Goal: Submit feedback/report problem

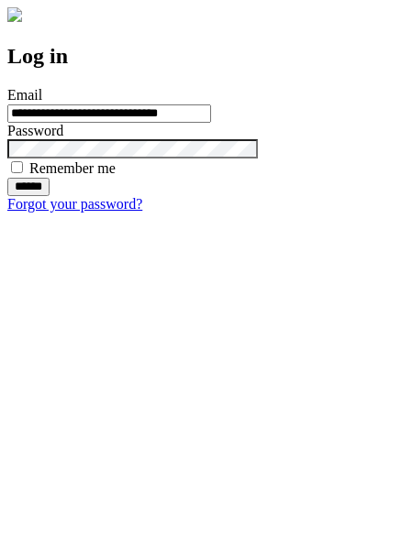
type input "**********"
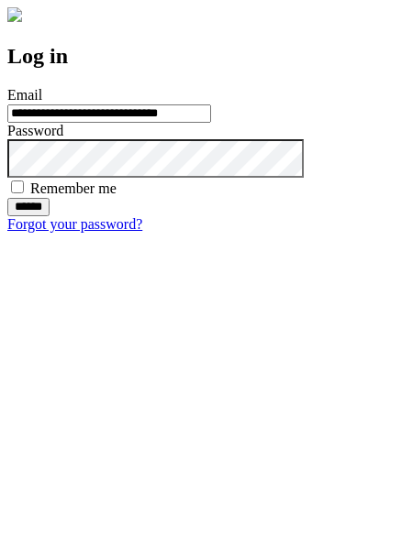
click at [50, 216] on input "******" at bounding box center [28, 207] width 42 height 18
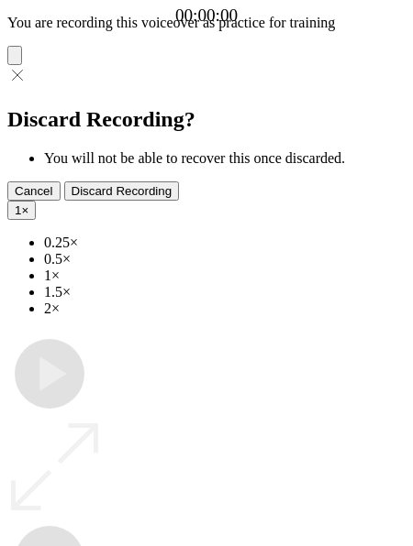
type input "**********"
